Goal: Complete application form

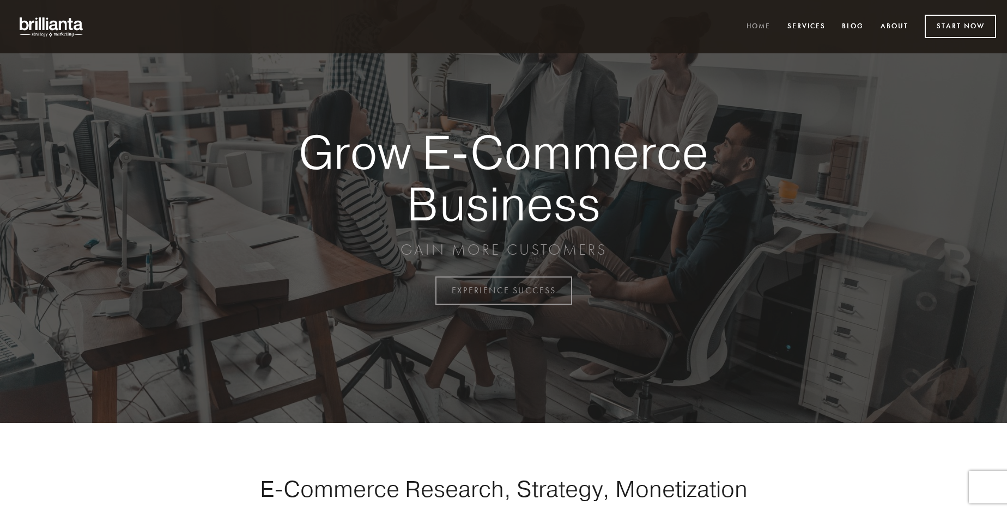
scroll to position [2855, 0]
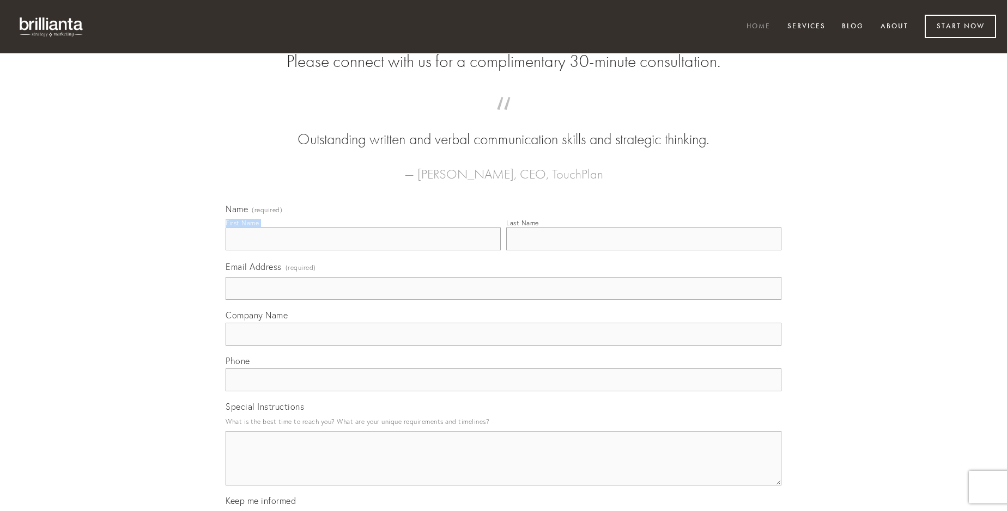
type input "[PERSON_NAME]"
click at [643, 251] on input "Last Name" at bounding box center [643, 239] width 275 height 23
type input "[PERSON_NAME]"
click at [503, 300] on input "Email Address (required)" at bounding box center [504, 288] width 556 height 23
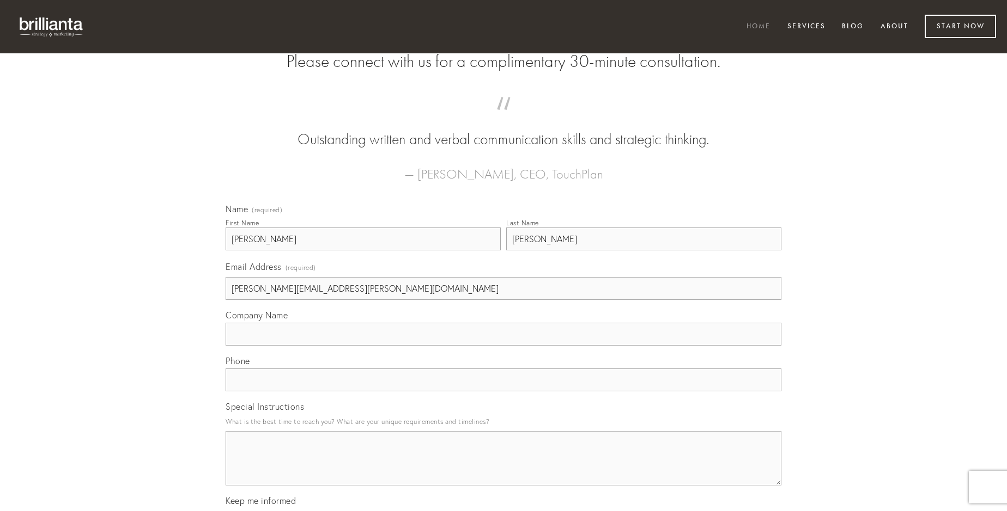
type input "[PERSON_NAME][EMAIL_ADDRESS][PERSON_NAME][DOMAIN_NAME]"
click at [503, 346] on input "Company Name" at bounding box center [504, 334] width 556 height 23
type input "truculenter"
click at [503, 392] on input "text" at bounding box center [504, 380] width 556 height 23
click at [503, 468] on textarea "Special Instructions" at bounding box center [504, 458] width 556 height 54
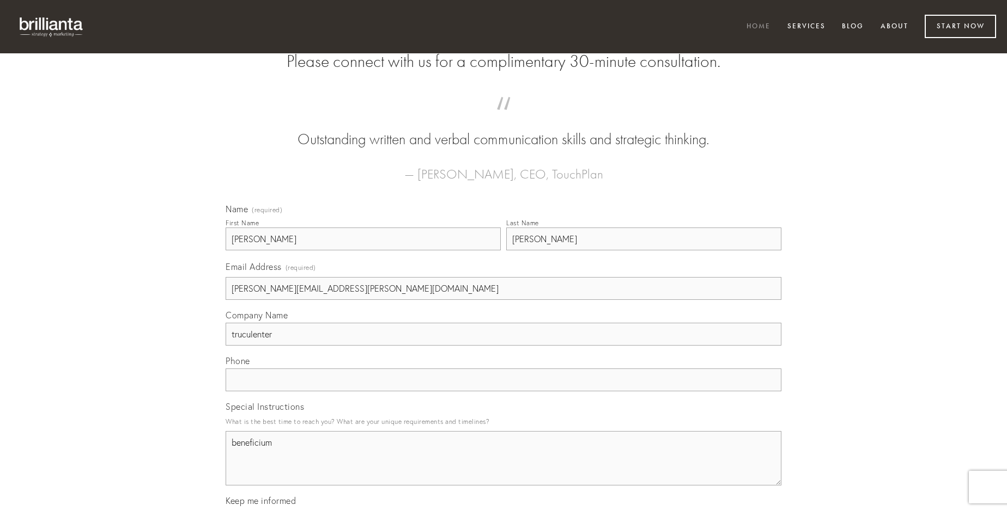
type textarea "beneficium"
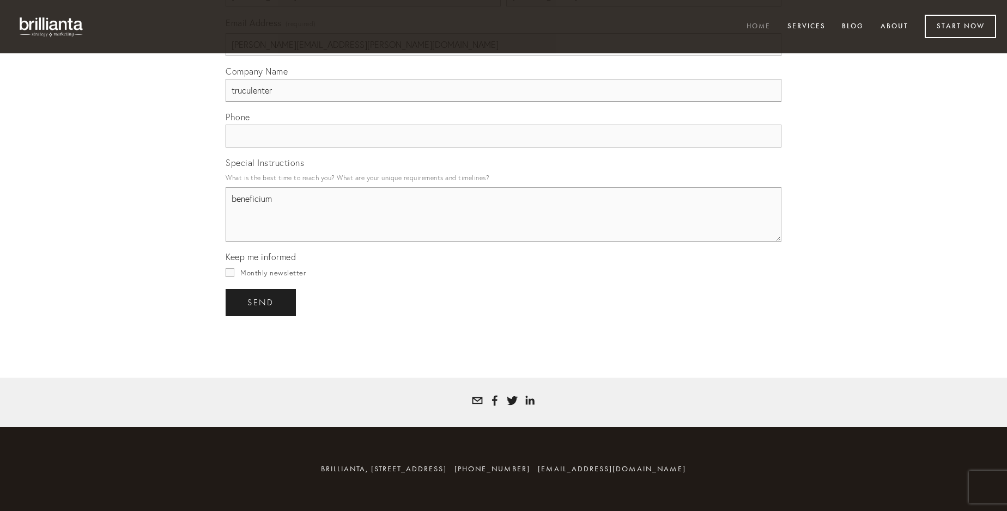
click at [261, 302] on span "send" at bounding box center [260, 303] width 27 height 10
